Goal: Check status: Check status

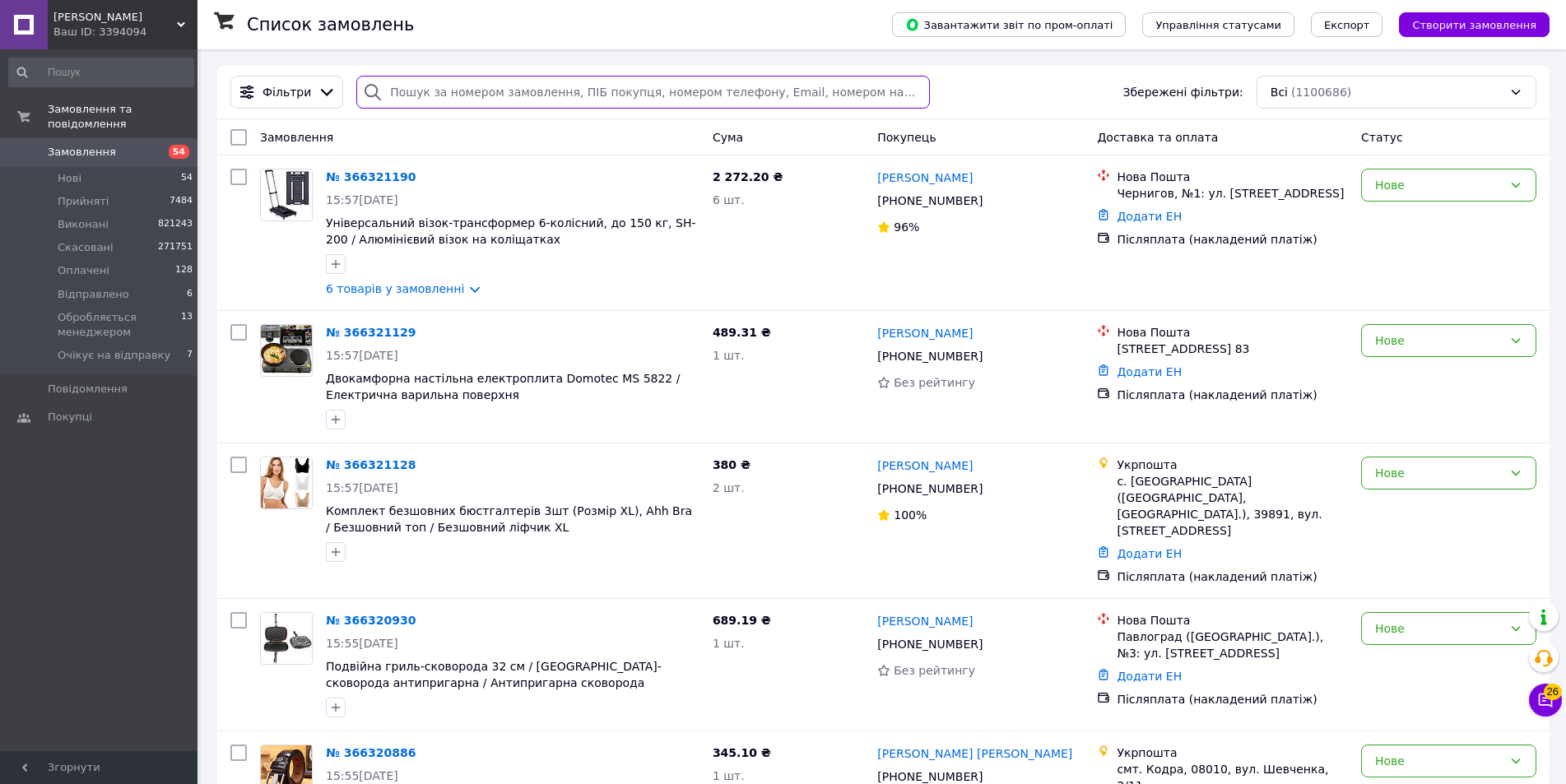
click at [438, 100] on input "search" at bounding box center [642, 92] width 573 height 33
paste input "338118332"
type input "338118332"
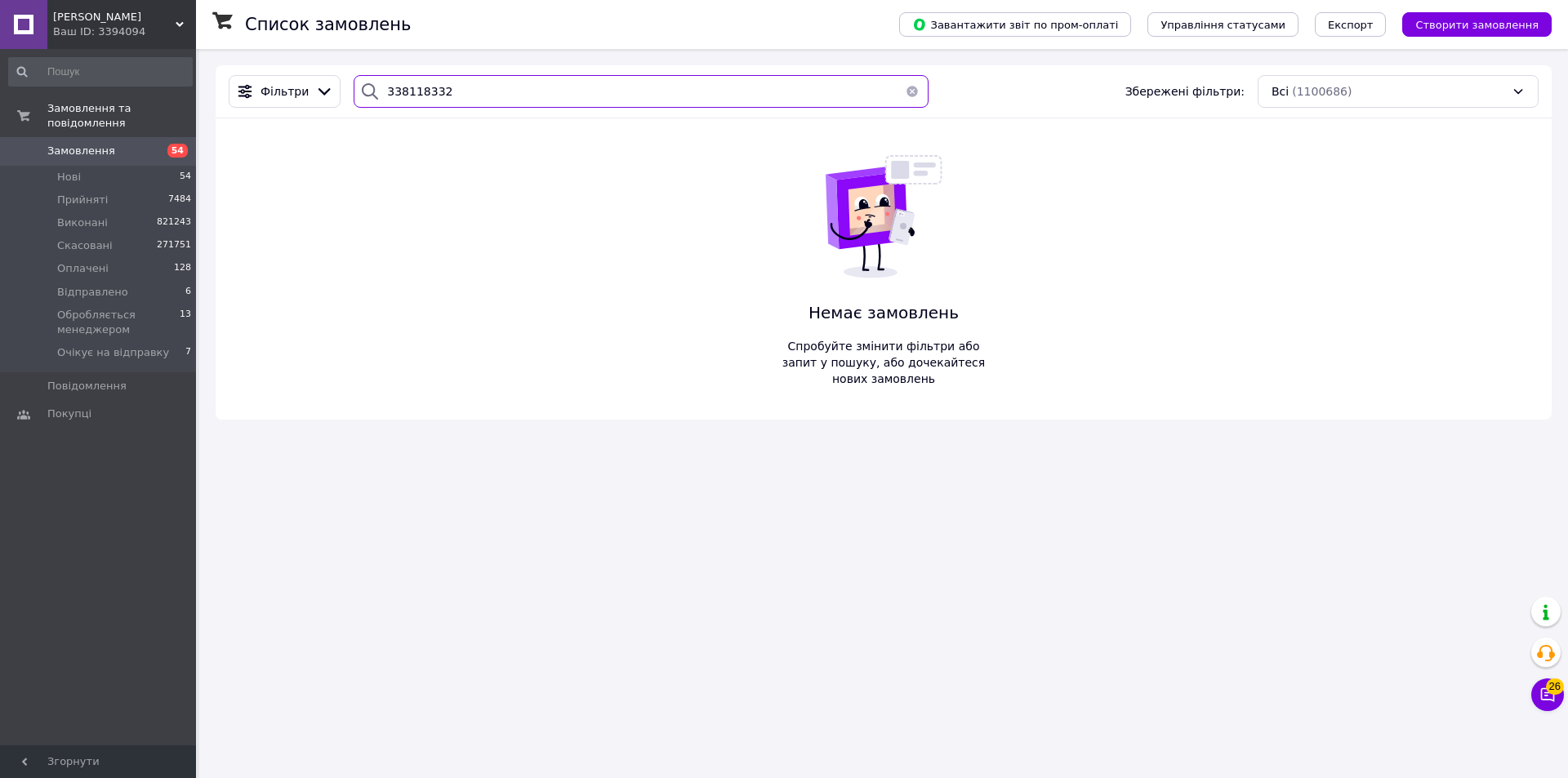
drag, startPoint x: 477, startPoint y: 90, endPoint x: 152, endPoint y: 35, distance: 329.6
click at [171, 40] on div "[PERSON_NAME] ID: 3394094 Сайт [PERSON_NAME] покупця Перевірити стан системи Ст…" at bounding box center [784, 389] width 1568 height 778
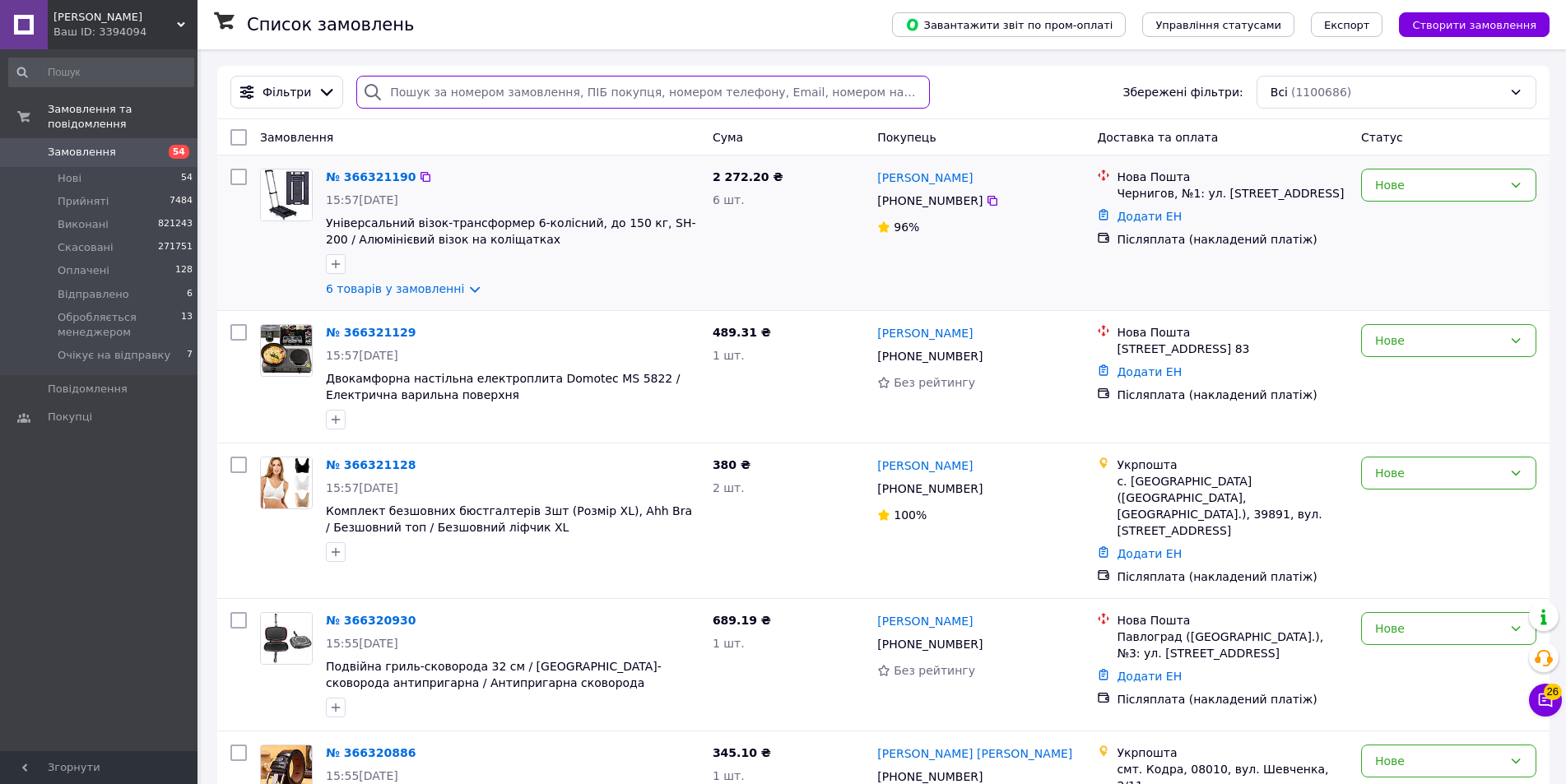
paste input "366152465"
type input "366152465"
